Goal: Check status: Check status

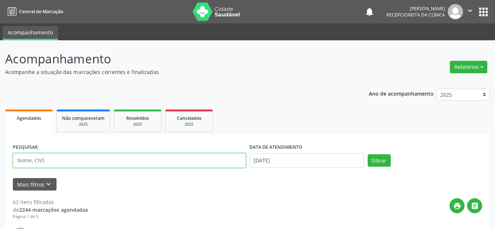
click at [39, 156] on input "text" at bounding box center [129, 160] width 233 height 15
drag, startPoint x: 92, startPoint y: 163, endPoint x: 15, endPoint y: 156, distance: 77.4
click at [15, 156] on input "[PERSON_NAME]" at bounding box center [129, 160] width 233 height 15
type input "[PERSON_NAME]"
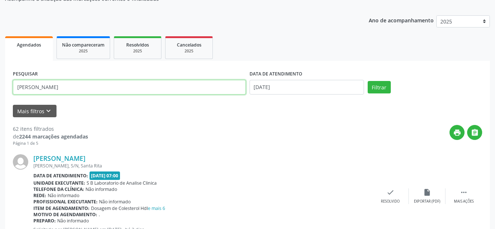
scroll to position [110, 0]
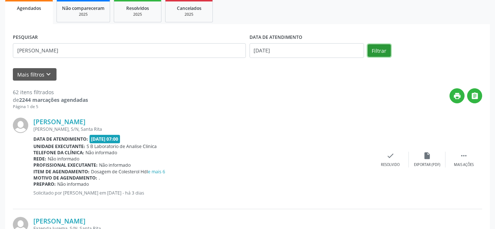
click at [373, 49] on button "Filtrar" at bounding box center [379, 50] width 23 height 12
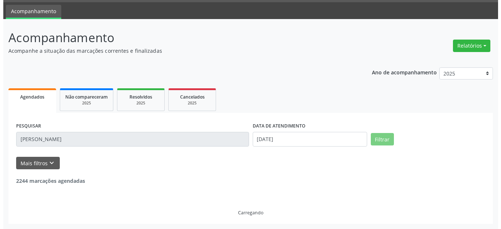
scroll to position [0, 0]
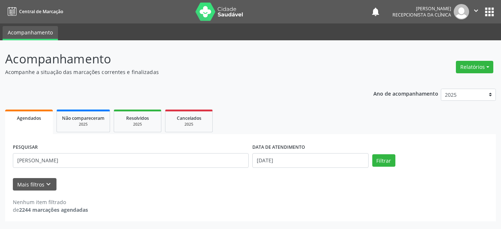
click at [268, 139] on div "PESQUISAR [PERSON_NAME] DATA DE ATENDIMENTO [DATE] Filtrar UNIDADE DE REFERÊNCI…" at bounding box center [250, 177] width 491 height 87
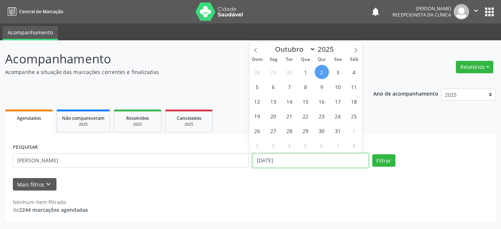
click at [278, 161] on input "[DATE]" at bounding box center [311, 160] width 116 height 15
click at [306, 116] on span "22" at bounding box center [306, 116] width 14 height 14
type input "[DATE]"
click at [305, 114] on span "22" at bounding box center [306, 116] width 14 height 14
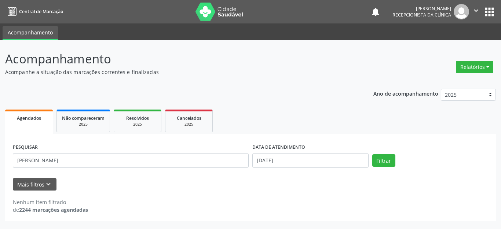
click at [305, 114] on ul "Agendados Não compareceram 2025 Resolvidos 2025 Cancelados 2025" at bounding box center [250, 121] width 491 height 26
click at [386, 158] on button "Filtrar" at bounding box center [384, 161] width 23 height 12
